Goal: Task Accomplishment & Management: Use online tool/utility

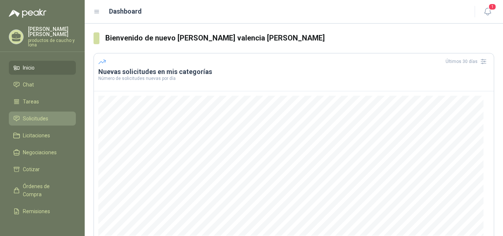
click at [38, 115] on span "Solicitudes" at bounding box center [35, 119] width 25 height 8
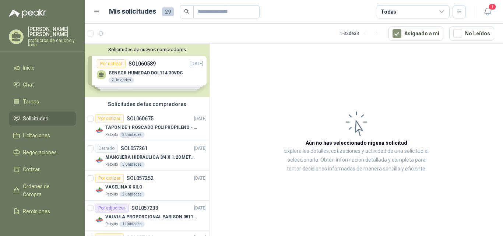
click at [139, 74] on div "Solicitudes de nuevos compradores Por cotizar SOL060589 [DATE] SENSOR HUMEDAD D…" at bounding box center [147, 70] width 125 height 53
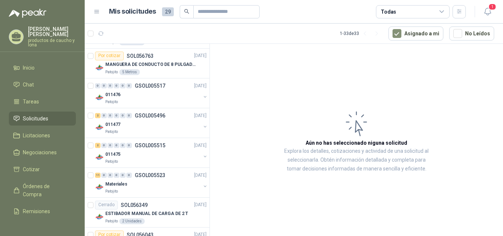
scroll to position [368, 0]
click at [96, 116] on div "2" at bounding box center [98, 115] width 6 height 5
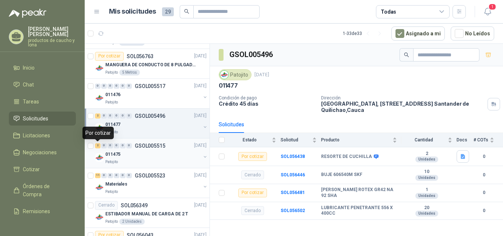
click at [96, 145] on div "2" at bounding box center [98, 145] width 6 height 5
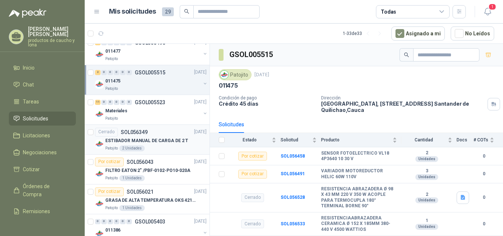
scroll to position [442, 0]
click at [97, 104] on div "11" at bounding box center [98, 101] width 6 height 5
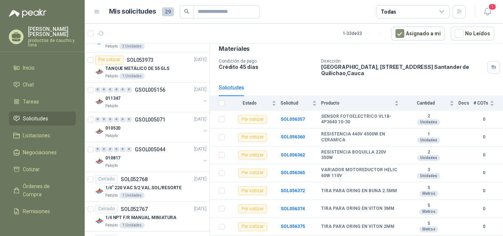
scroll to position [810, 0]
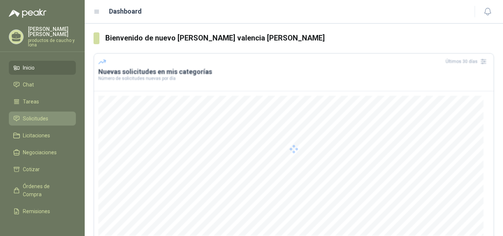
click at [42, 119] on span "Solicitudes" at bounding box center [35, 119] width 25 height 8
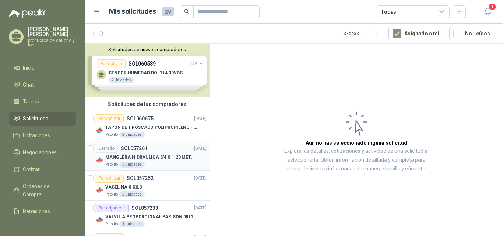
click at [158, 153] on div "Cerrado SOL057261 25/09/25" at bounding box center [151, 148] width 112 height 9
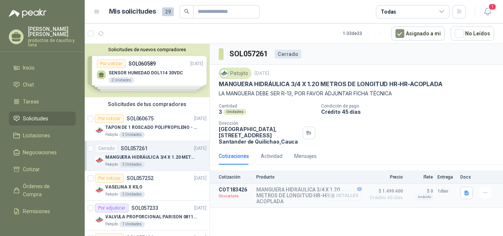
click at [353, 197] on button "Detalles" at bounding box center [344, 196] width 35 height 10
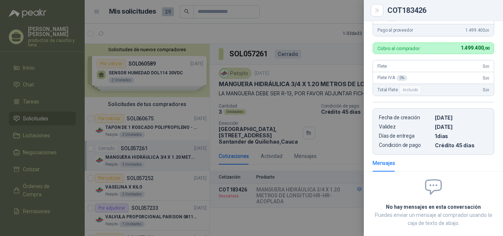
scroll to position [165, 0]
click at [332, 208] on div at bounding box center [251, 118] width 503 height 236
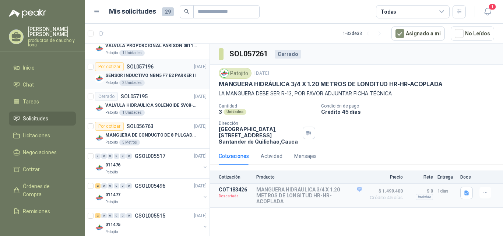
scroll to position [184, 0]
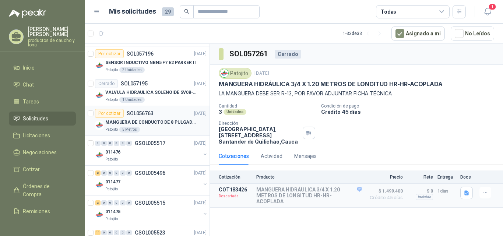
click at [154, 130] on div "Patojito 5 Metros" at bounding box center [155, 130] width 101 height 6
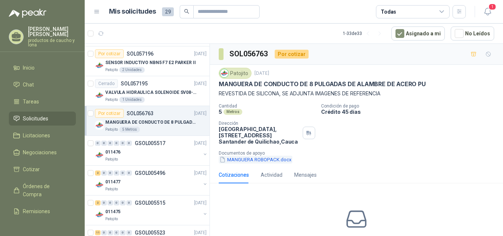
click at [252, 161] on button "MANGUERA ROBOPACK.docx" at bounding box center [256, 160] width 74 height 8
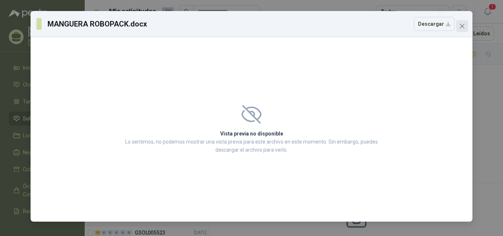
click at [466, 25] on span "Close" at bounding box center [462, 26] width 12 height 6
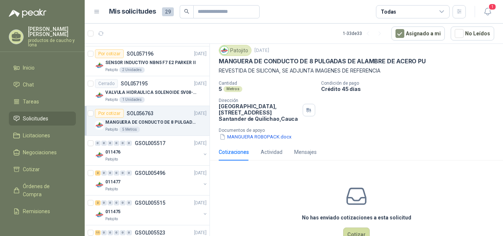
scroll to position [45, 0]
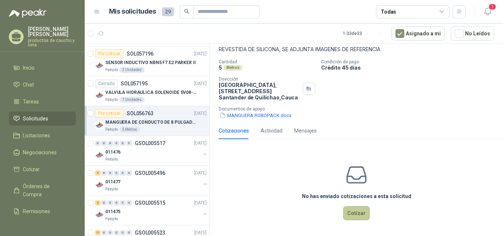
click at [357, 213] on button "Cotizar" at bounding box center [356, 213] width 27 height 14
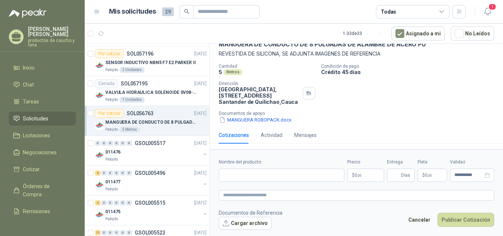
scroll to position [40, 0]
click at [274, 178] on input "Nombre del producto" at bounding box center [282, 175] width 126 height 13
type input "**********"
click at [369, 177] on p "$ 0 ,00" at bounding box center [365, 175] width 37 height 13
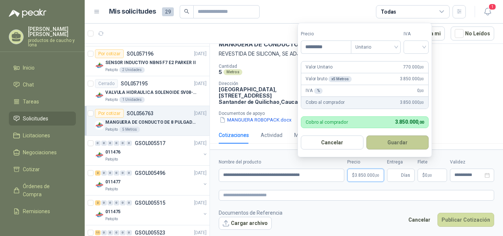
type input "*********"
click at [387, 145] on button "Guardar" at bounding box center [398, 143] width 63 height 14
click at [424, 47] on input "search" at bounding box center [416, 46] width 16 height 11
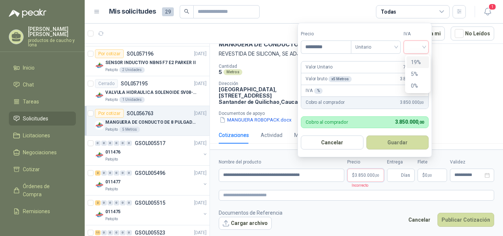
click at [423, 60] on div "19%" at bounding box center [418, 62] width 14 height 8
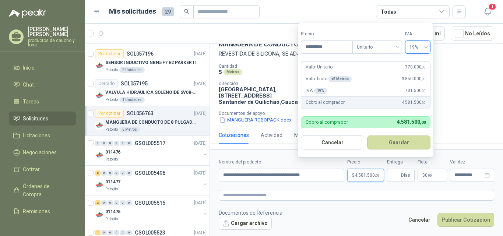
click at [399, 143] on button "Guardar" at bounding box center [398, 143] width 63 height 14
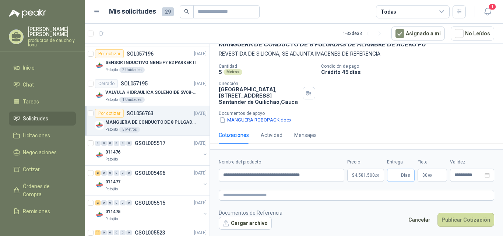
click at [407, 177] on span "Días" at bounding box center [405, 175] width 9 height 13
type input "*"
click at [238, 221] on button "Cargar archivo" at bounding box center [245, 223] width 53 height 13
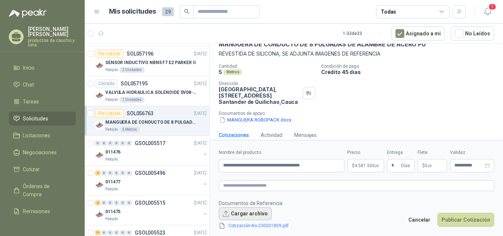
scroll to position [45, 0]
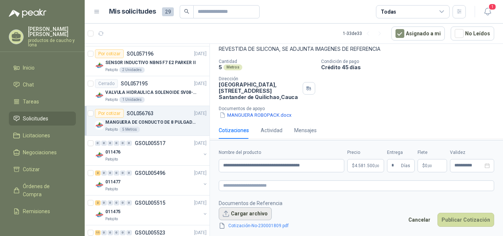
click at [250, 214] on button "Cargar archivo" at bounding box center [245, 213] width 53 height 13
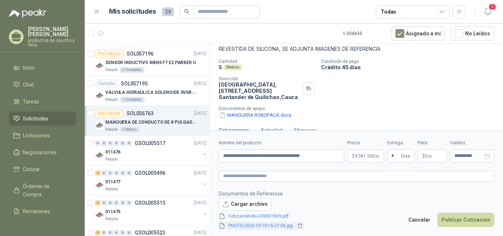
click at [286, 226] on link "PHOTO-2025-10-10-15-27-06.jpg" at bounding box center [260, 225] width 70 height 7
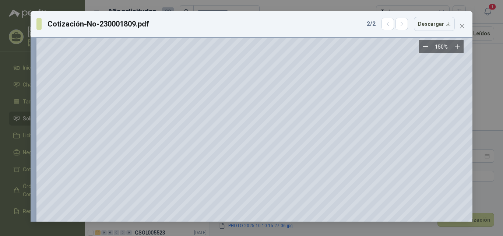
scroll to position [0, 0]
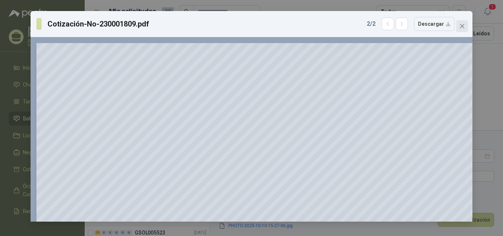
click at [462, 25] on icon "close" at bounding box center [462, 26] width 6 height 6
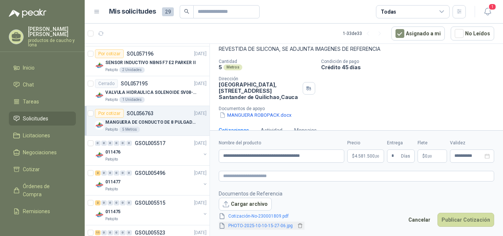
click at [261, 225] on link "PHOTO-2025-10-10-15-27-06.jpg" at bounding box center [260, 225] width 70 height 7
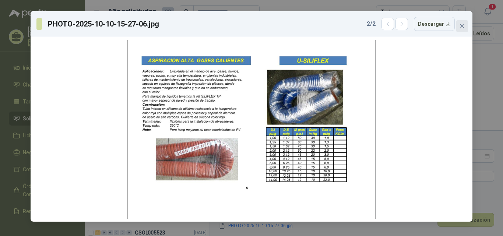
click at [461, 23] on button "Close" at bounding box center [462, 26] width 12 height 12
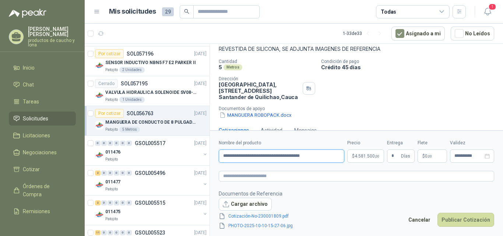
click at [266, 156] on input "**********" at bounding box center [282, 156] width 126 height 13
type input "**********"
click at [273, 213] on link "Cotización-No-230001809.pdf" at bounding box center [260, 216] width 70 height 7
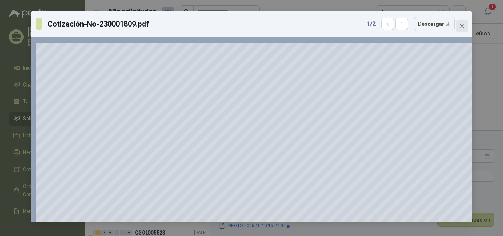
click at [460, 27] on icon "close" at bounding box center [462, 26] width 6 height 6
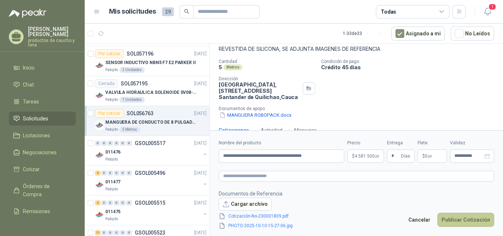
click at [459, 220] on button "Publicar Cotización" at bounding box center [466, 220] width 57 height 14
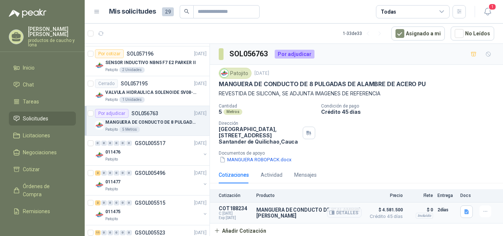
click at [292, 210] on p "MANGUERA DE CONDUCTO DE 8" ALAMBRE DE ACERO" at bounding box center [308, 213] width 105 height 12
click at [257, 161] on button "MANGUERA ROBOPACK.docx" at bounding box center [256, 160] width 74 height 8
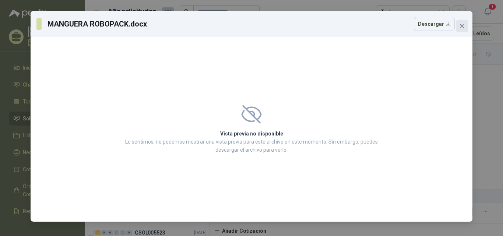
click at [464, 24] on icon "close" at bounding box center [462, 26] width 6 height 6
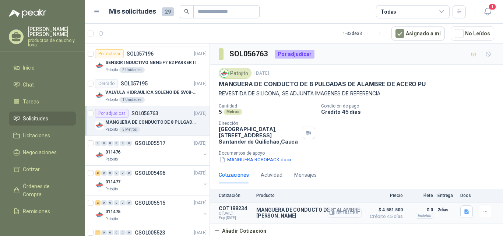
click at [348, 212] on button "Detalles" at bounding box center [344, 213] width 35 height 10
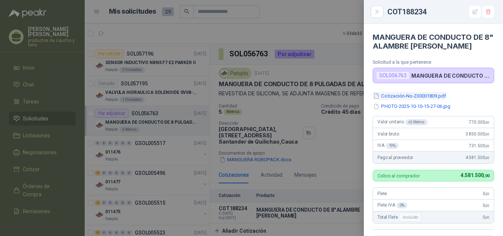
click at [439, 94] on button "Cotización-No-230001809.pdf" at bounding box center [410, 96] width 74 height 8
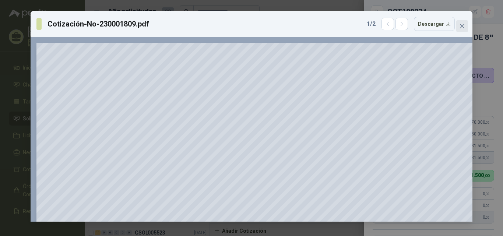
click at [465, 29] on button "Close" at bounding box center [462, 26] width 12 height 12
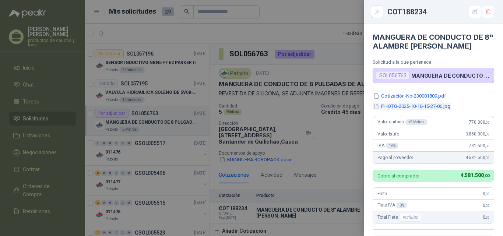
click at [418, 107] on button "PHOTO-2025-10-10-15-27-06.jpg" at bounding box center [412, 107] width 78 height 8
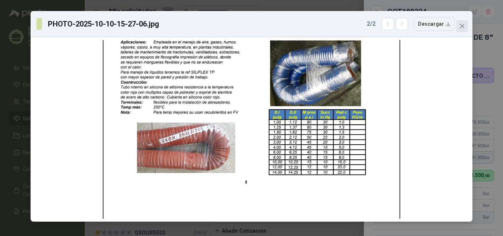
click at [463, 28] on icon "close" at bounding box center [462, 26] width 6 height 6
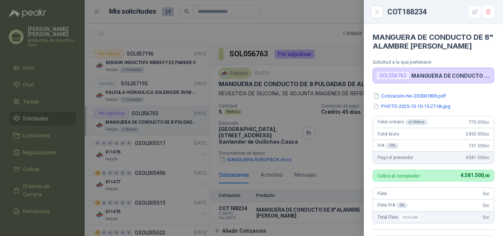
click at [348, 35] on div at bounding box center [251, 118] width 503 height 236
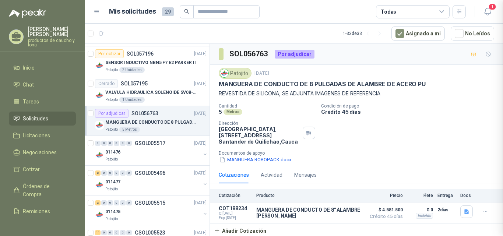
scroll to position [169, 0]
click at [335, 214] on icon "button" at bounding box center [332, 213] width 6 height 6
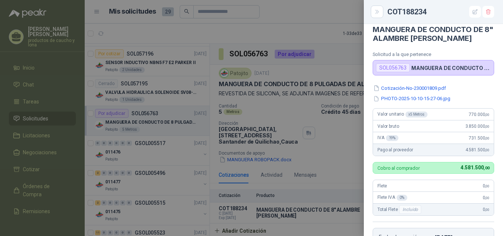
scroll to position [0, 0]
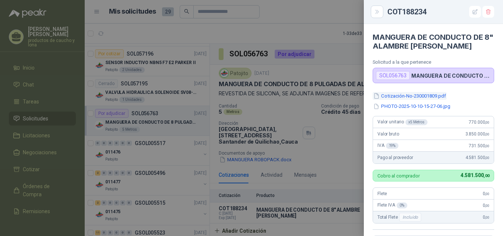
click at [402, 96] on button "Cotización-No-230001809.pdf" at bounding box center [410, 96] width 74 height 8
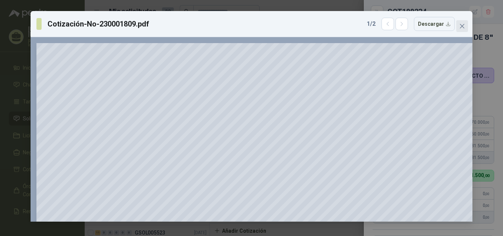
click at [460, 26] on icon "close" at bounding box center [462, 26] width 6 height 6
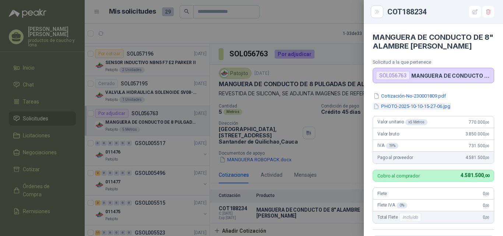
click at [409, 104] on button "PHOTO-2025-10-10-15-27-06.jpg" at bounding box center [412, 107] width 78 height 8
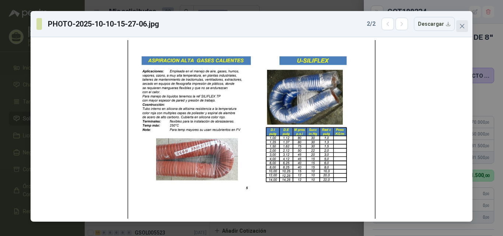
click at [458, 25] on span "Close" at bounding box center [462, 26] width 12 height 6
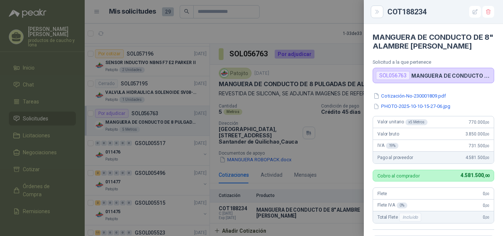
click at [325, 45] on div at bounding box center [251, 118] width 503 height 236
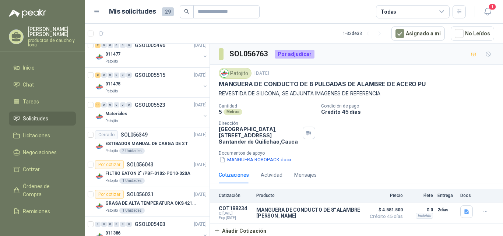
scroll to position [332, 0]
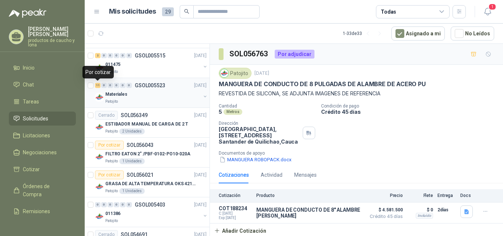
click at [99, 86] on div "11" at bounding box center [98, 85] width 6 height 5
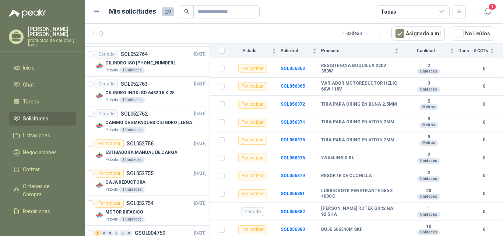
scroll to position [867, 0]
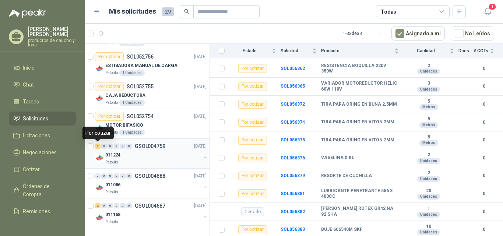
click at [99, 146] on div "1" at bounding box center [98, 146] width 6 height 5
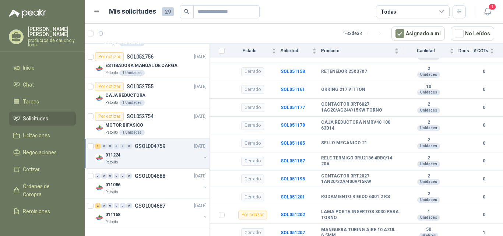
scroll to position [141, 0]
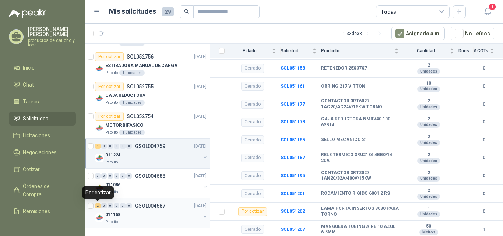
click at [98, 204] on div "2" at bounding box center [98, 205] width 6 height 5
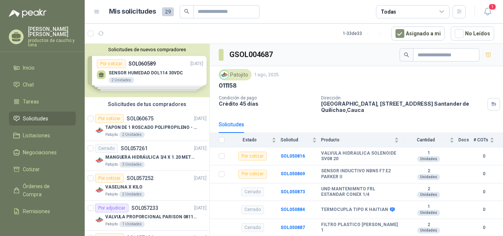
click at [158, 68] on div "Solicitudes de nuevos compradores Por cotizar SOL060589 [DATE] SENSOR HUMEDAD D…" at bounding box center [147, 70] width 125 height 53
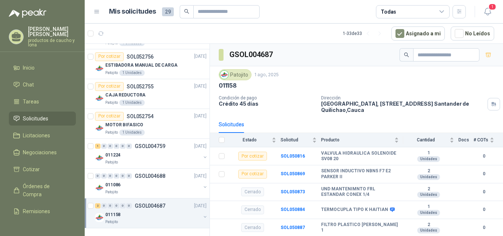
scroll to position [995, 0]
click at [98, 146] on div "1" at bounding box center [98, 146] width 6 height 5
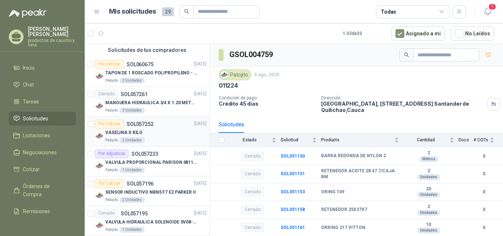
scroll to position [184, 0]
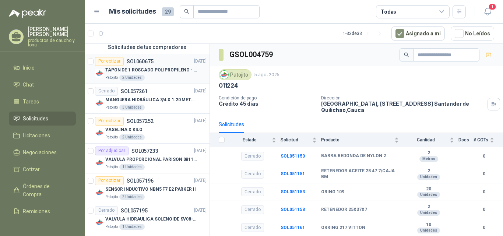
click at [142, 70] on p "TAPON DE 1 ROSCADO POLIPROPILENO - HEMBRA NPT" at bounding box center [151, 70] width 92 height 7
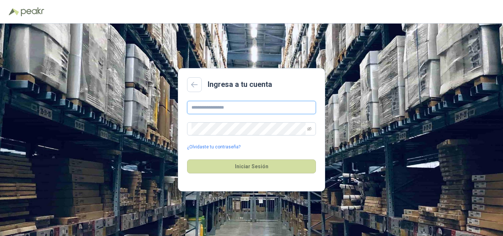
type input "**********"
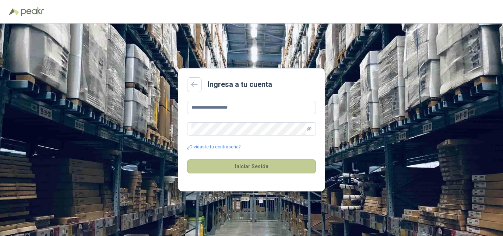
click at [244, 166] on button "Iniciar Sesión" at bounding box center [251, 166] width 129 height 14
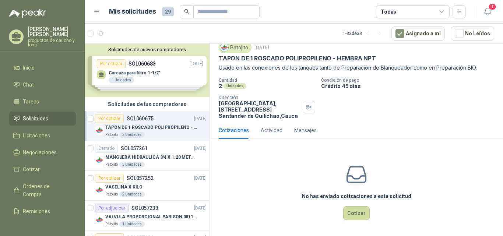
click at [159, 77] on div "Solicitudes de nuevos compradores Por cotizar SOL060683 10/10/25 Carcaza para f…" at bounding box center [147, 70] width 125 height 53
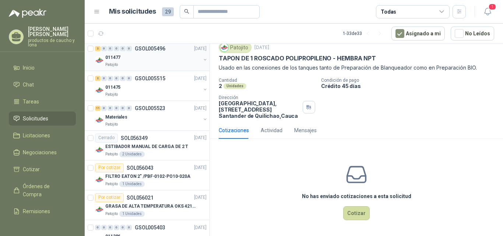
scroll to position [442, 0]
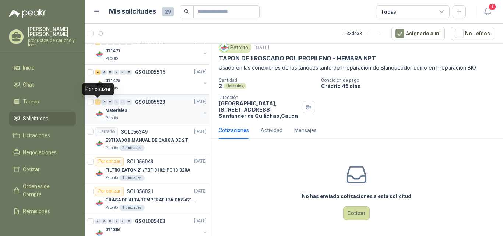
click at [97, 103] on div "11" at bounding box center [98, 101] width 6 height 5
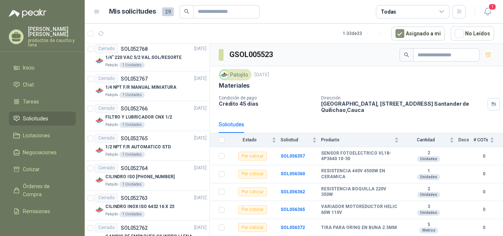
scroll to position [810, 0]
